Goal: Information Seeking & Learning: Understand process/instructions

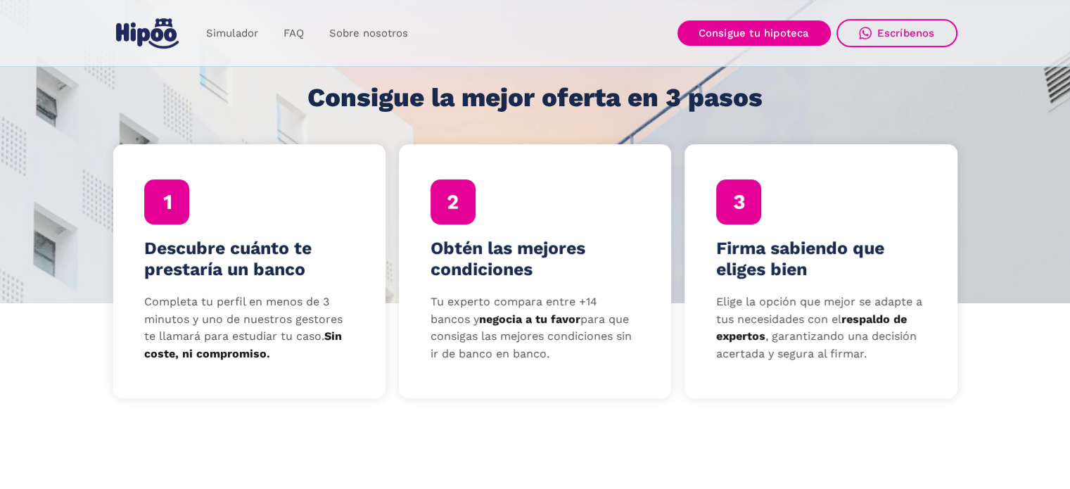
scroll to position [422, 0]
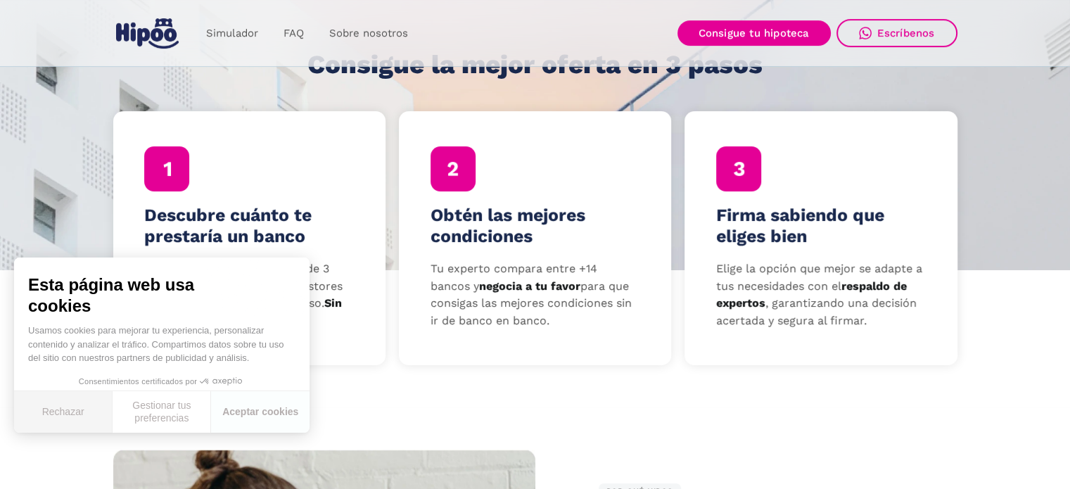
click at [74, 403] on button "Rechazar" at bounding box center [63, 412] width 98 height 42
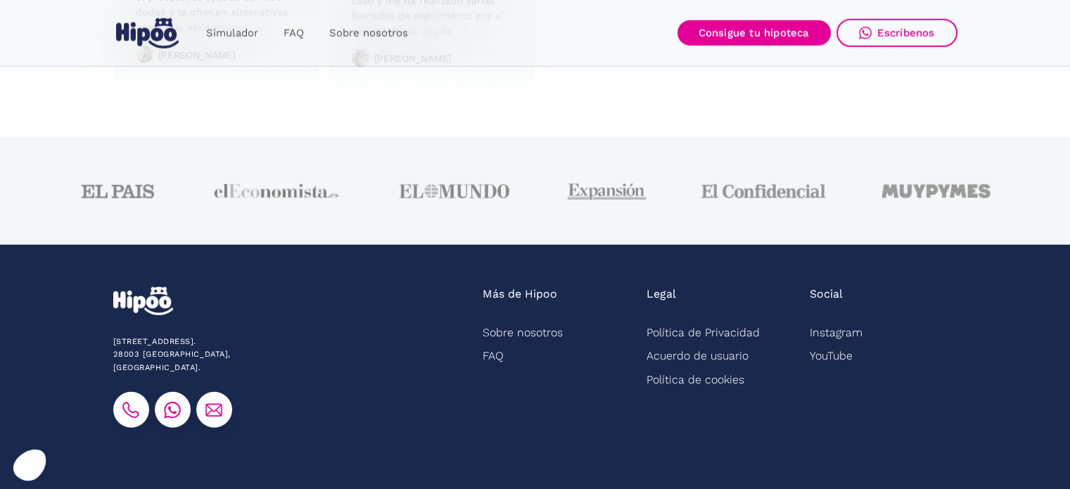
scroll to position [3664, 0]
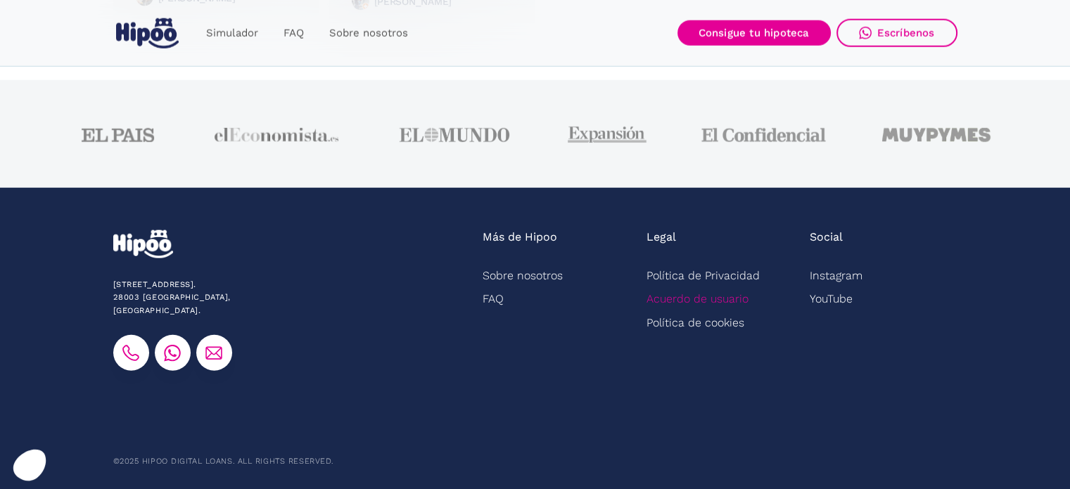
click at [723, 296] on link "Acuerdo de usuario" at bounding box center [697, 298] width 102 height 23
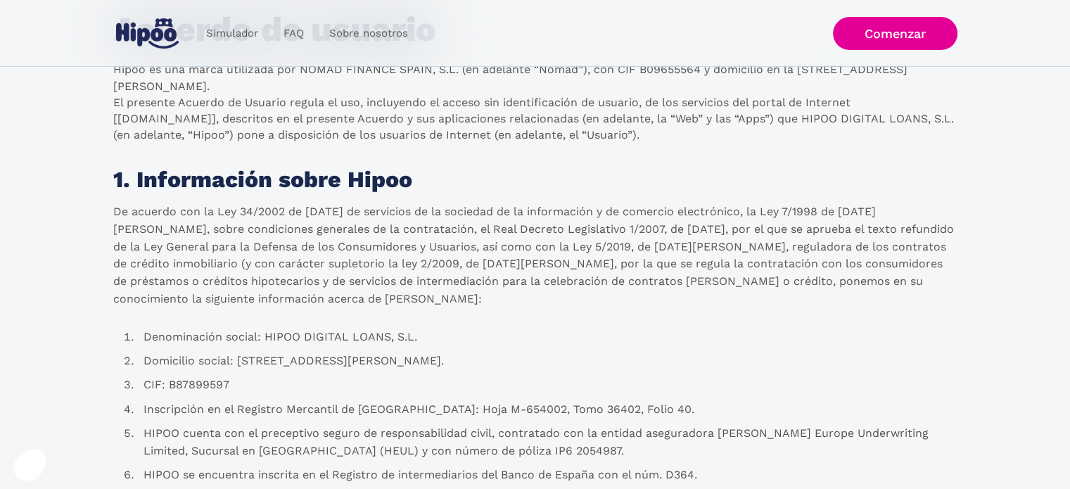
scroll to position [70, 0]
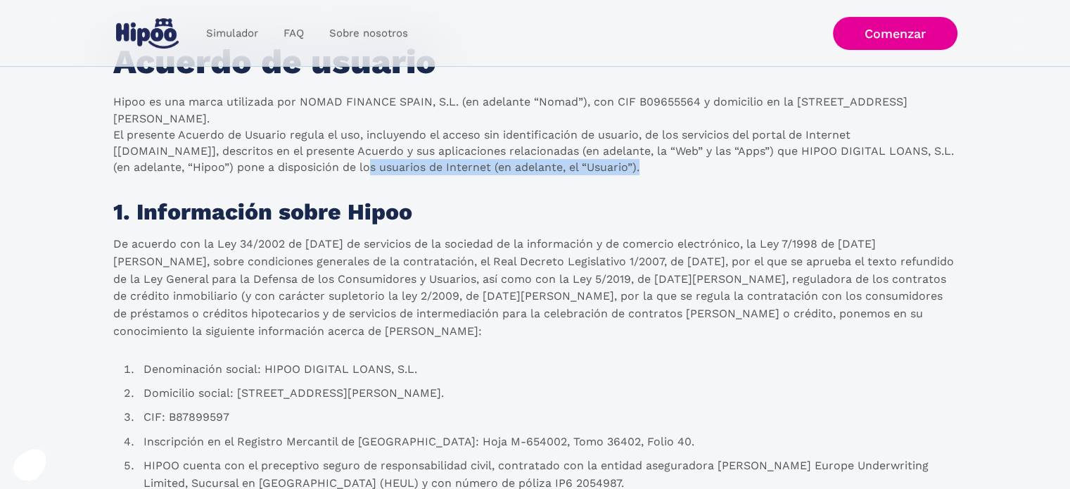
drag, startPoint x: 573, startPoint y: 166, endPoint x: 305, endPoint y: 167, distance: 267.3
click at [298, 167] on p "Hipoo es una marca utilizada por NOMAD FINANCE SPAIN, S.L. (en adelante “Nomad”…" at bounding box center [535, 135] width 844 height 82
click at [394, 168] on p "Hipoo es una marca utilizada por NOMAD FINANCE SPAIN, S.L. (en adelante “Nomad”…" at bounding box center [535, 135] width 844 height 82
